Goal: Transaction & Acquisition: Purchase product/service

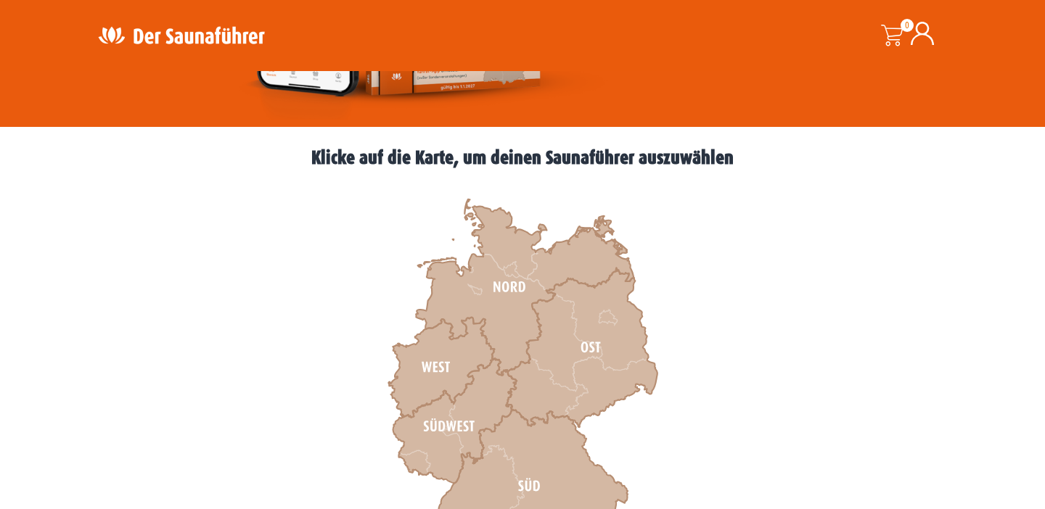
scroll to position [349, 0]
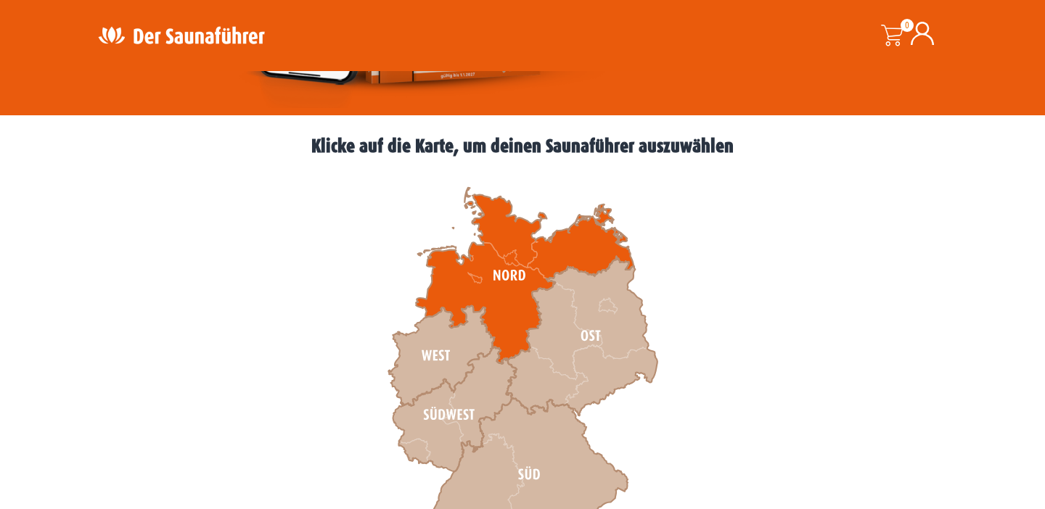
click at [509, 272] on icon at bounding box center [525, 276] width 218 height 176
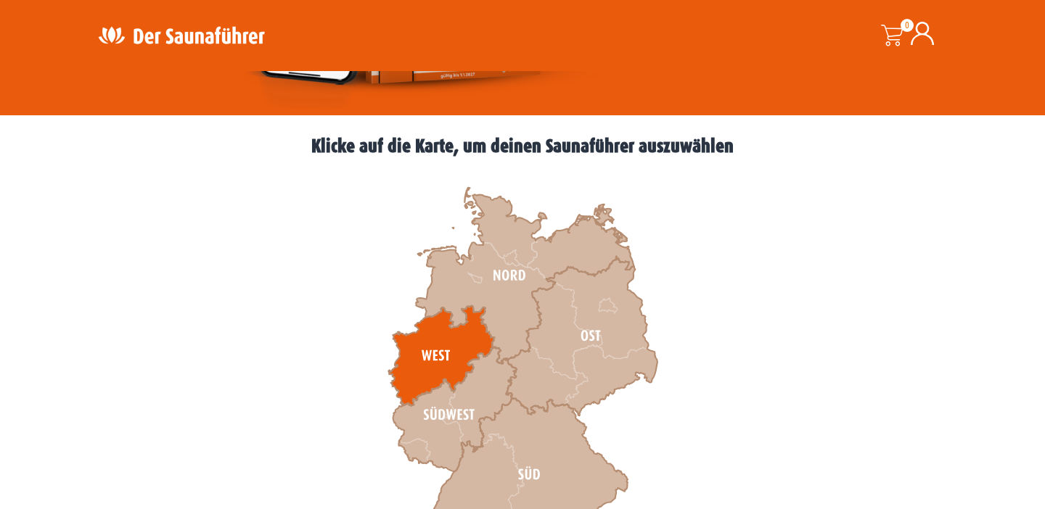
click at [449, 339] on icon at bounding box center [441, 356] width 106 height 100
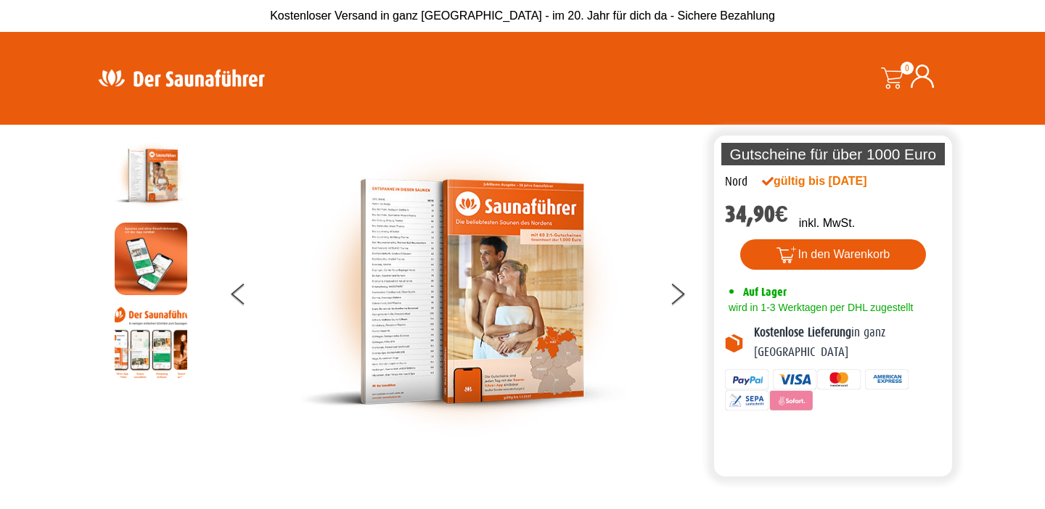
click at [495, 262] on img at bounding box center [463, 291] width 326 height 305
click at [242, 290] on button at bounding box center [249, 297] width 36 height 36
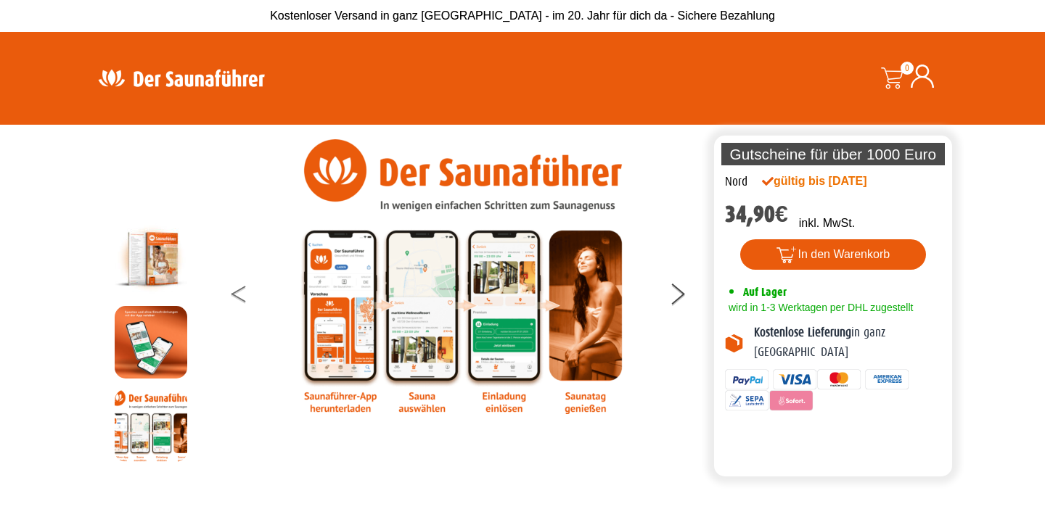
click at [234, 292] on button at bounding box center [249, 297] width 36 height 36
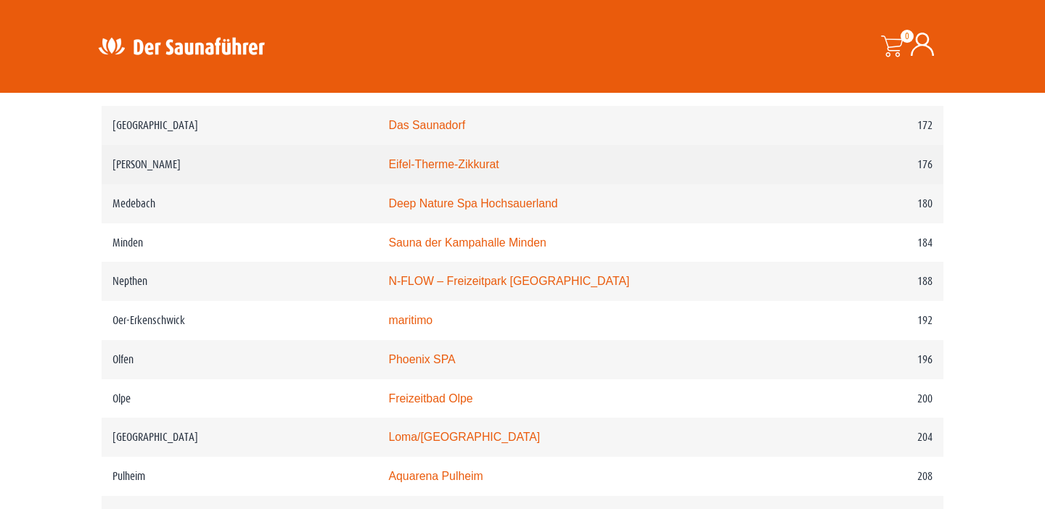
scroll to position [2297, 0]
